Goal: Check status

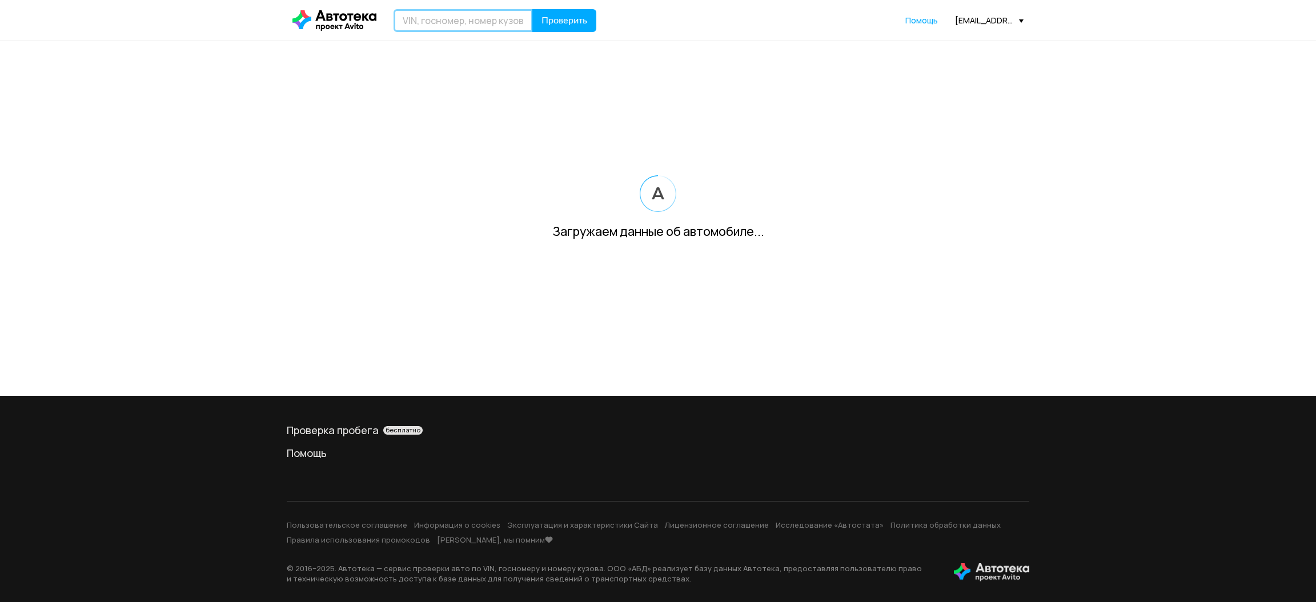
click at [433, 20] on input "text" at bounding box center [463, 20] width 139 height 23
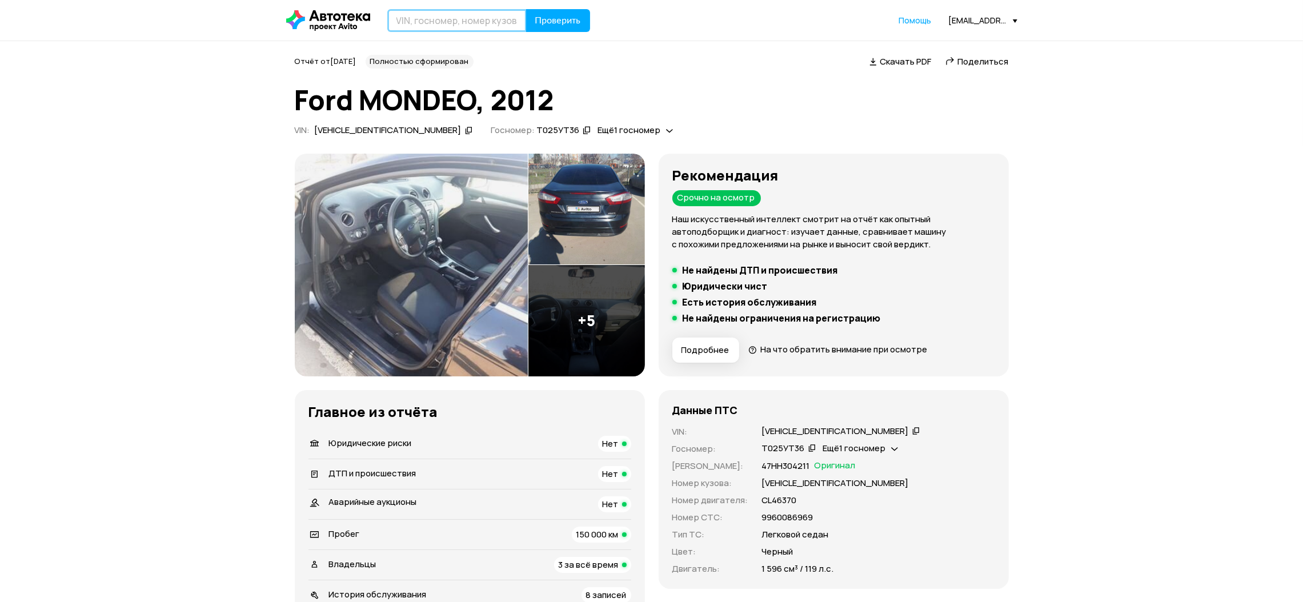
paste input "[US_VEHICLE_IDENTIFICATION_NUMBER]"
type input "[US_VEHICLE_IDENTIFICATION_NUMBER]"
click at [553, 16] on span "Проверить" at bounding box center [558, 20] width 46 height 9
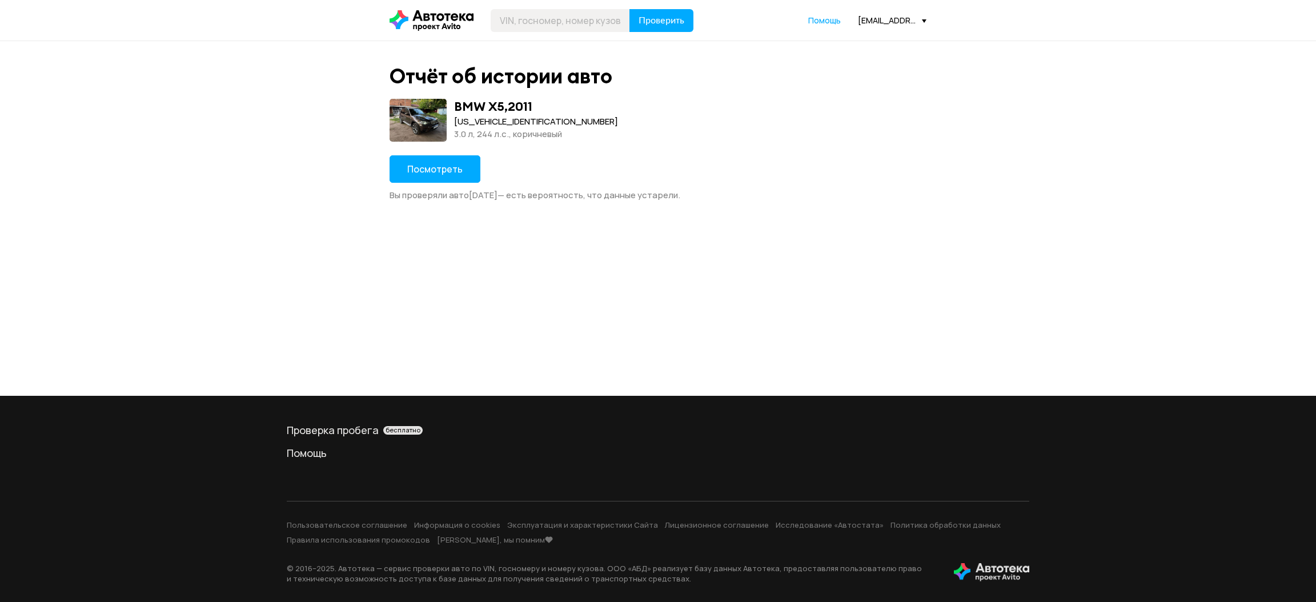
click at [437, 176] on button "Посмотреть" at bounding box center [435, 168] width 91 height 27
